Goal: Information Seeking & Learning: Learn about a topic

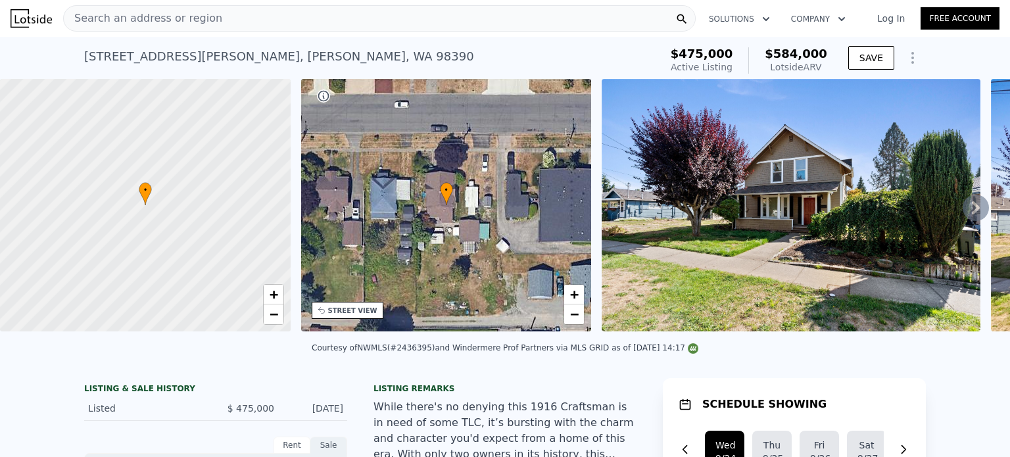
click at [176, 22] on span "Search an address or region" at bounding box center [143, 19] width 159 height 16
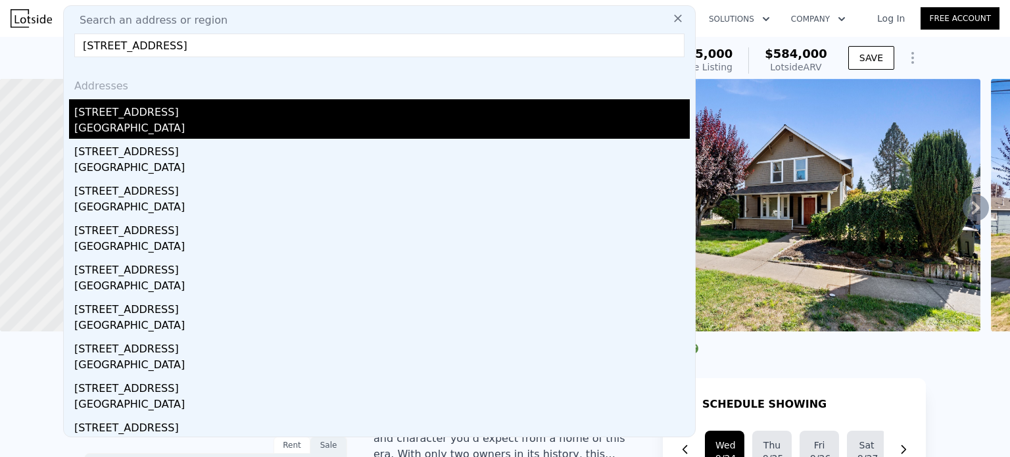
type input "[STREET_ADDRESS]"
click at [197, 123] on div "[GEOGRAPHIC_DATA]" at bounding box center [382, 129] width 616 height 18
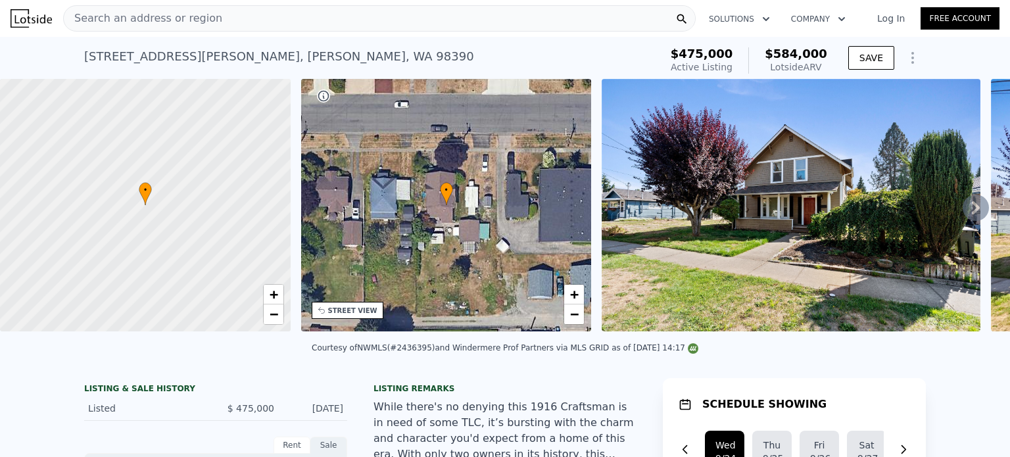
type input "2"
type input "4"
type input "1"
type input "1.75"
type input "900"
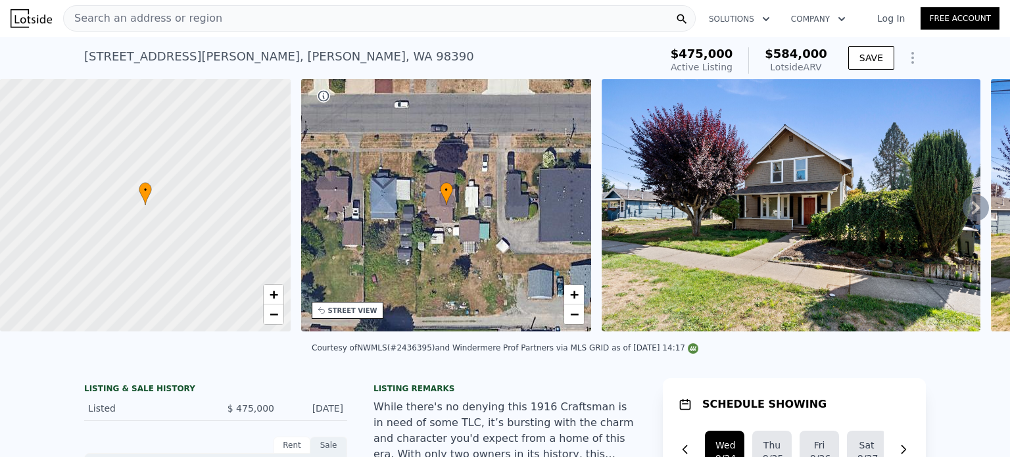
type input "1296"
type input "8750"
type input "16988"
type input "$ 472,000"
type input "5"
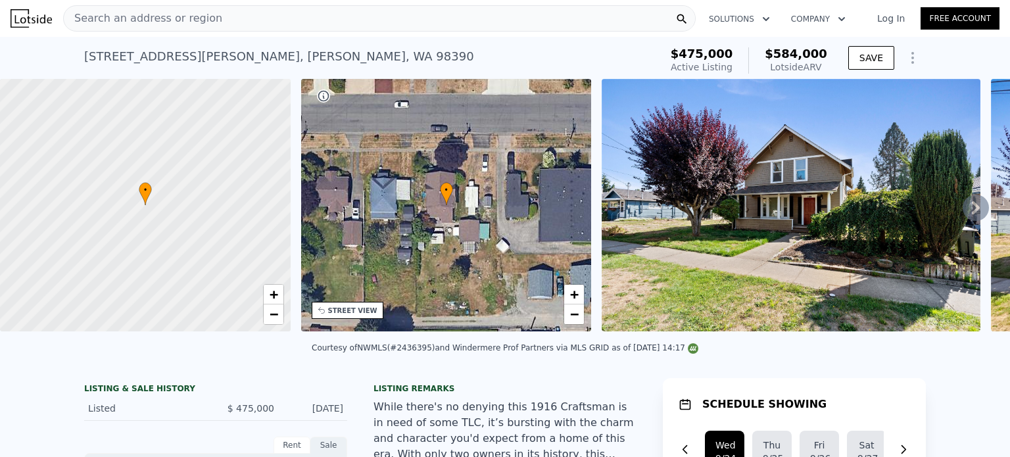
type input "$ 66,528"
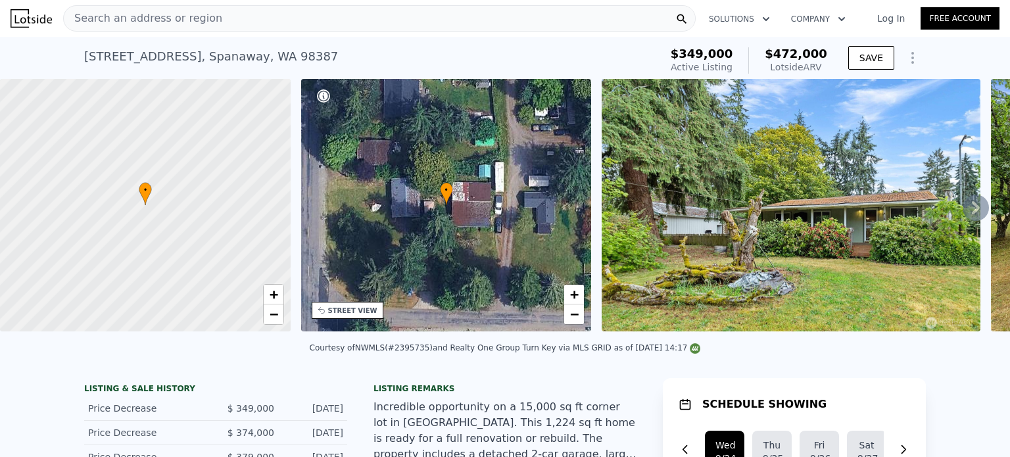
click at [142, 20] on span "Search an address or region" at bounding box center [143, 19] width 159 height 16
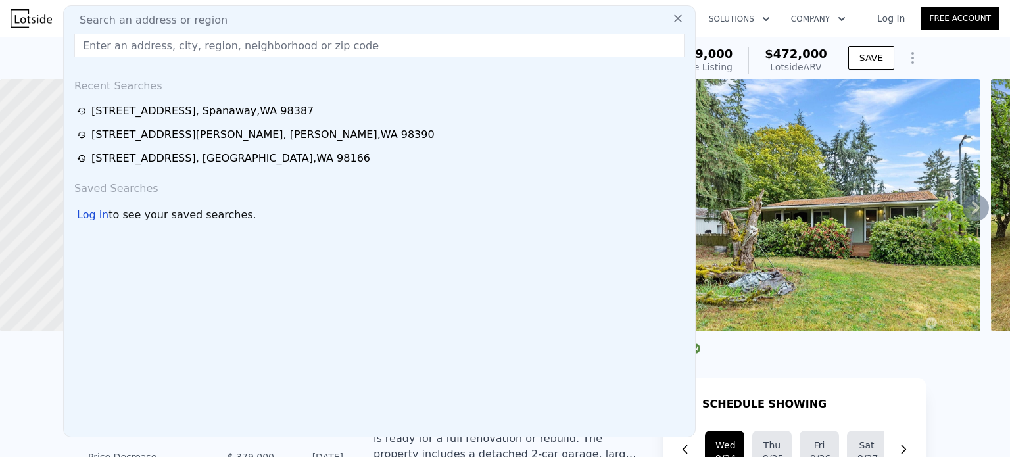
drag, startPoint x: 142, startPoint y: 20, endPoint x: 109, endPoint y: 49, distance: 44.3
click at [109, 49] on input "text" at bounding box center [379, 46] width 610 height 24
paste input "2019 [STREET_ADDRESS]"
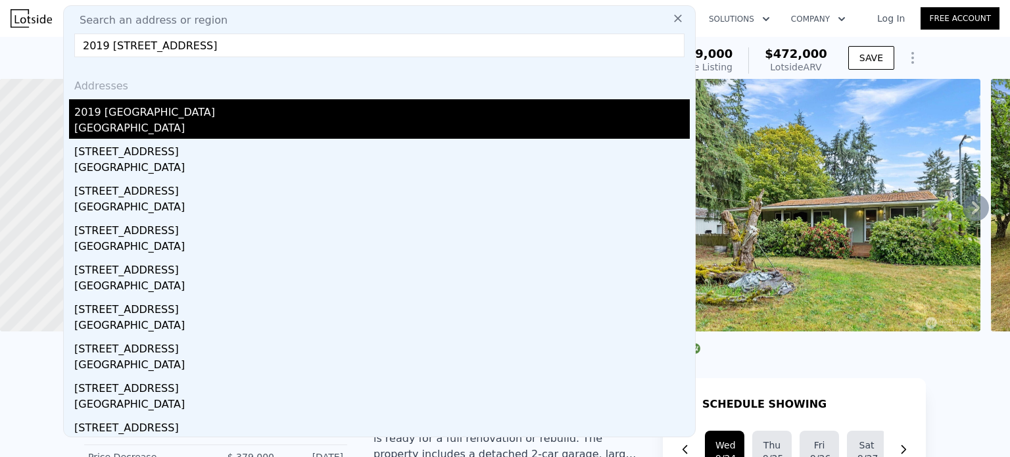
type input "2019 [STREET_ADDRESS]"
click at [158, 128] on div "[GEOGRAPHIC_DATA]" at bounding box center [382, 129] width 616 height 18
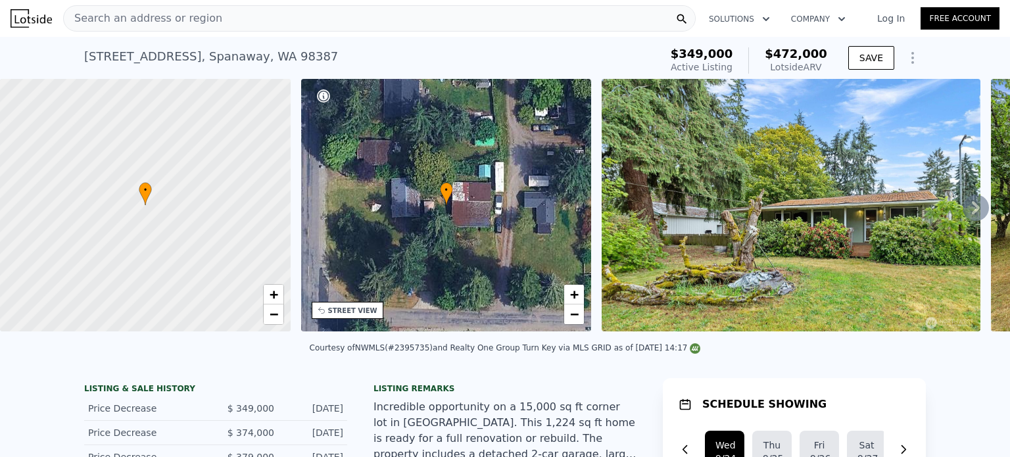
type input "3"
type input "5"
type input "2.75"
type input "1474"
type input "2512"
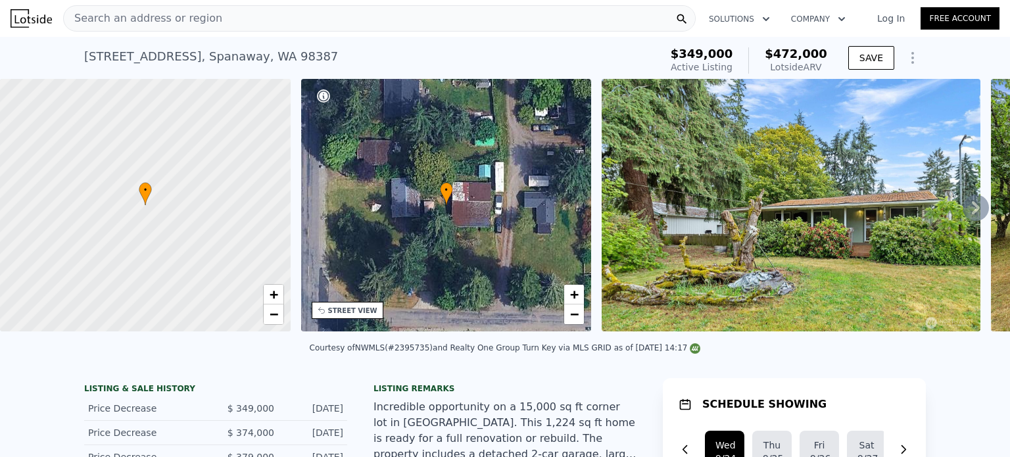
type input "12060"
type input "32173"
type input "$ 686,000"
type input "$ 237,895"
